Goal: Task Accomplishment & Management: Use online tool/utility

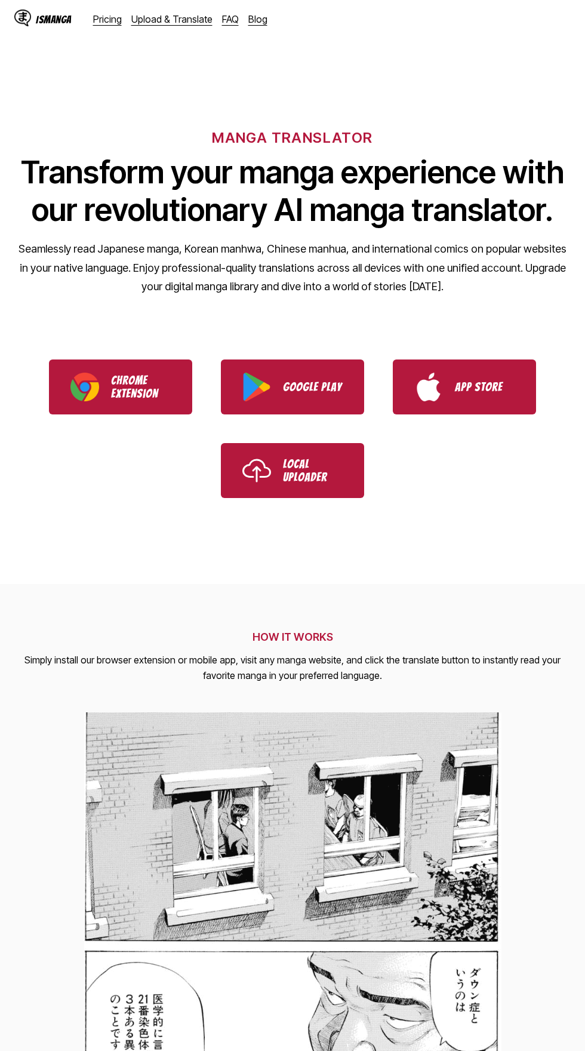
click at [182, 17] on link "Upload & Translate" at bounding box center [171, 19] width 81 height 12
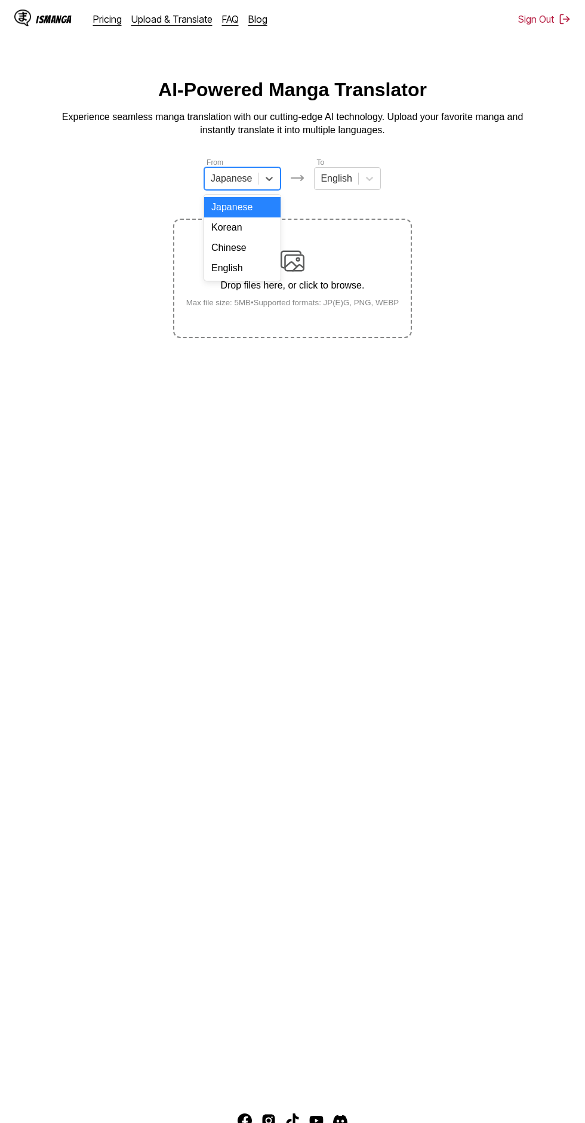
click at [259, 266] on div "English" at bounding box center [242, 268] width 76 height 20
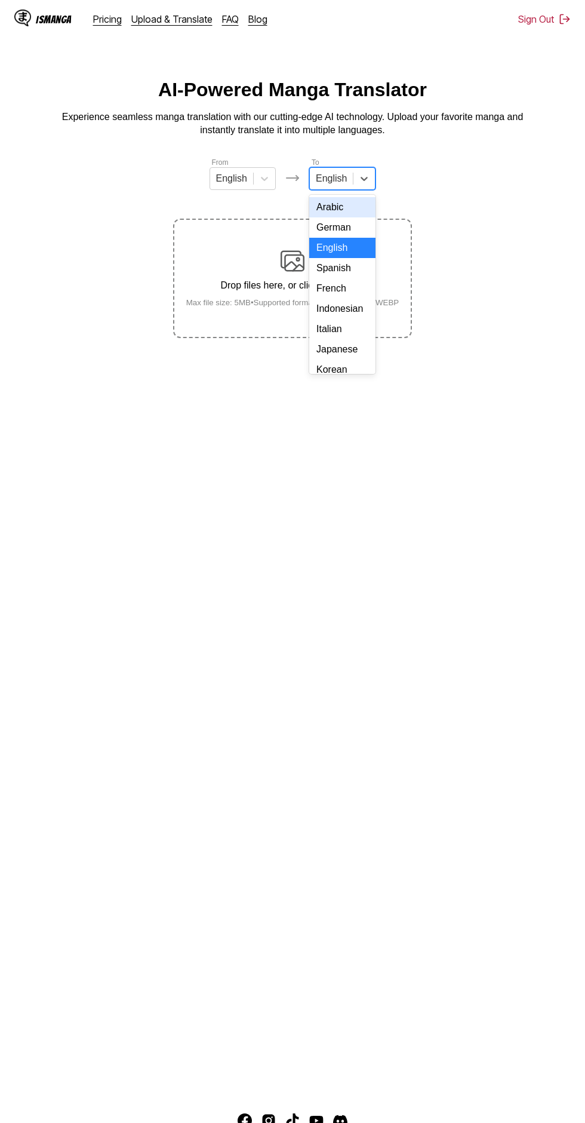
click at [356, 314] on div "Indonesian" at bounding box center [342, 309] width 66 height 20
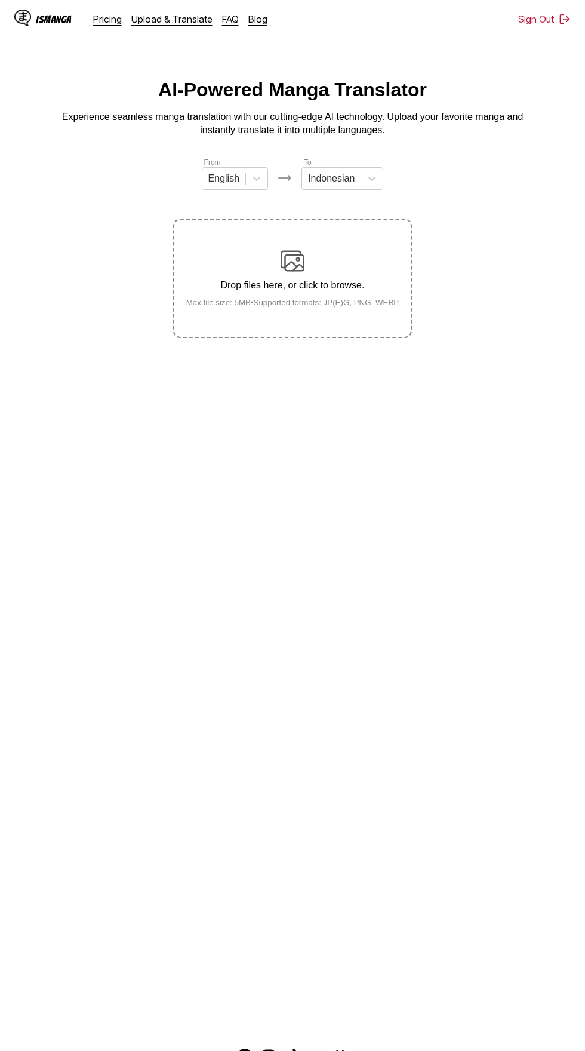
click at [306, 249] on div "Drop files here, or click to browse. Max file size: 5MB • Supported formats: JP…" at bounding box center [293, 278] width 232 height 58
click at [0, 0] on input "Drop files here, or click to browse. Max file size: 5MB • Supported formats: JP…" at bounding box center [0, 0] width 0 height 0
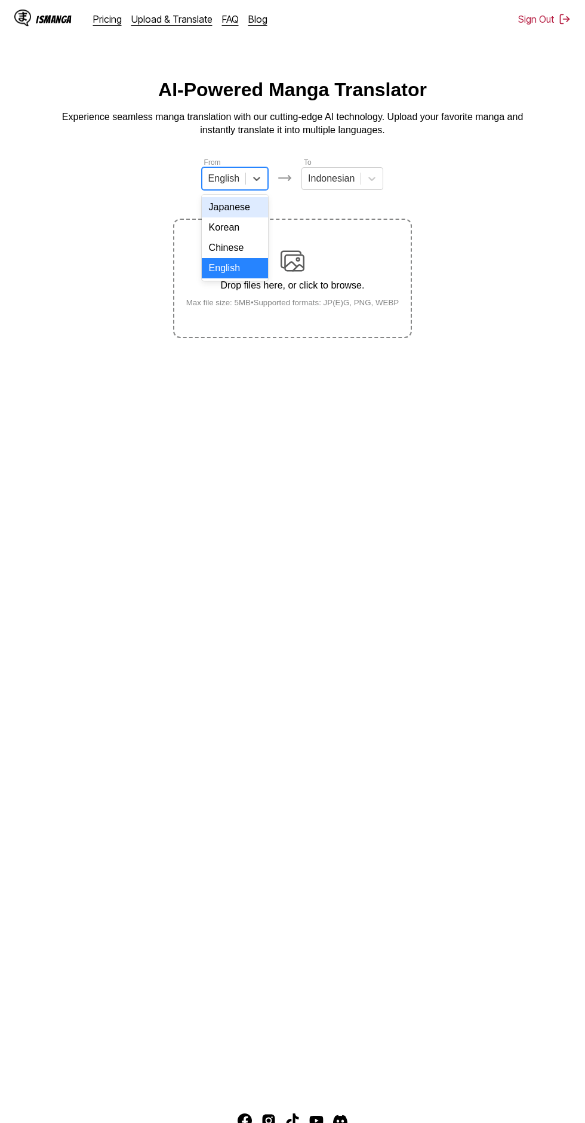
click at [333, 249] on div "Drop files here, or click to browse. Max file size: 5MB • Supported formats: JP…" at bounding box center [293, 278] width 232 height 58
click at [0, 0] on input "Drop files here, or click to browse. Max file size: 5MB • Supported formats: JP…" at bounding box center [0, 0] width 0 height 0
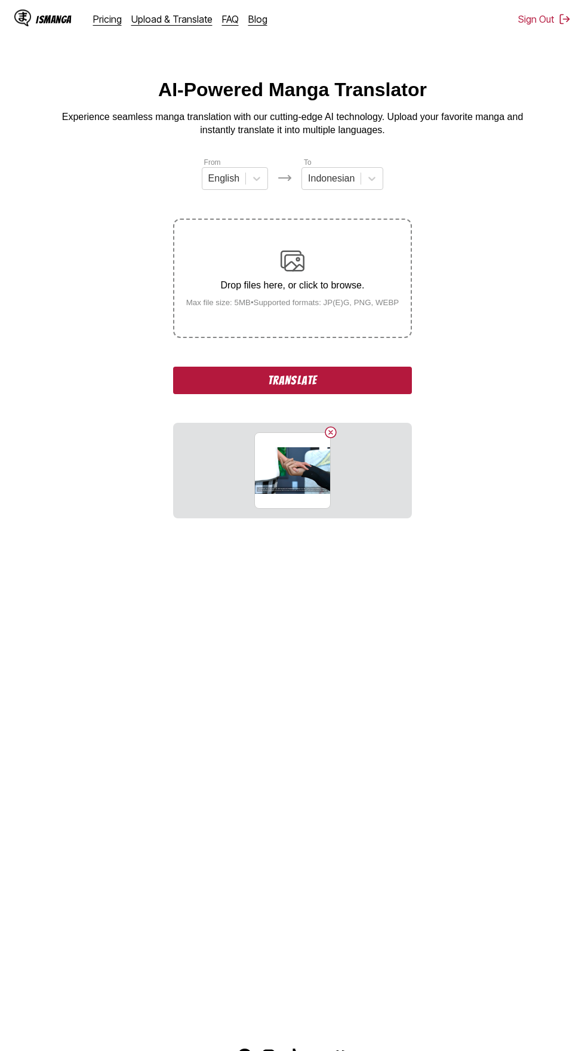
click at [359, 367] on button "Translate" at bounding box center [292, 380] width 239 height 27
